Goal: Find specific page/section

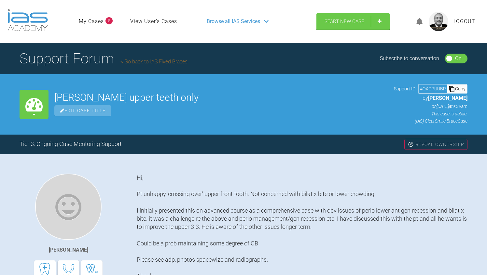
scroll to position [8145, 0]
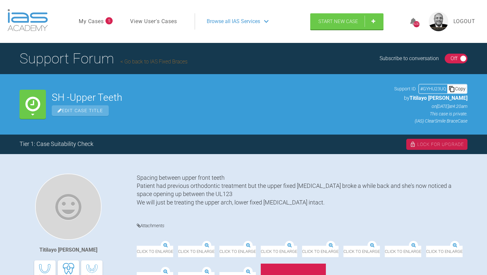
click at [447, 59] on div "On Off" at bounding box center [456, 59] width 23 height 10
